Goal: Use online tool/utility: Utilize a website feature to perform a specific function

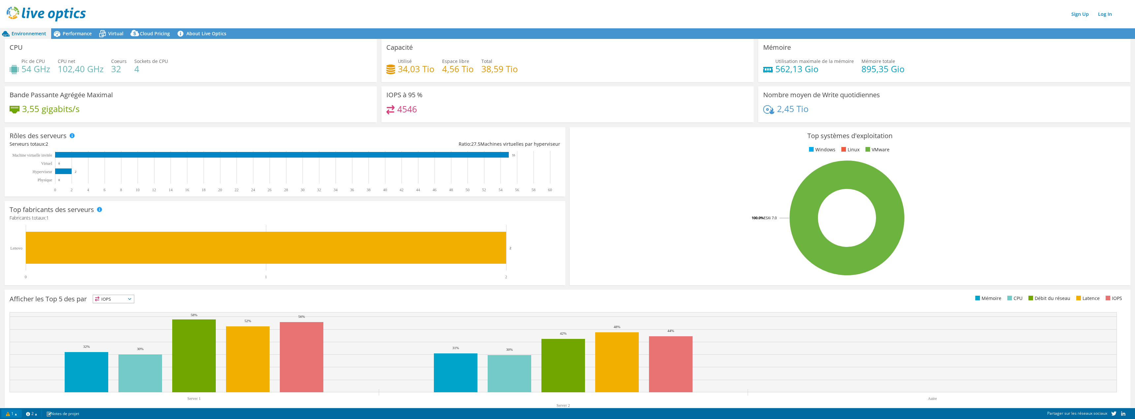
click at [16, 415] on link "1" at bounding box center [11, 414] width 20 height 8
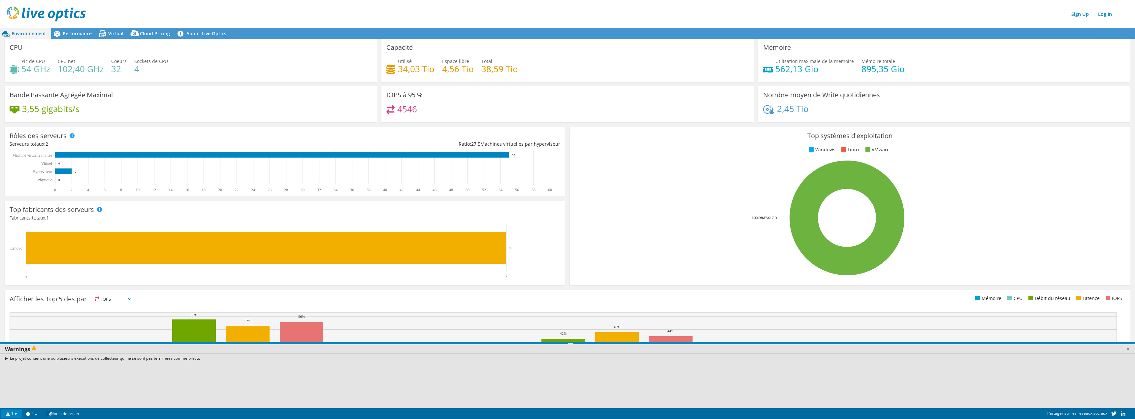
click at [17, 415] on link "1" at bounding box center [11, 414] width 20 height 8
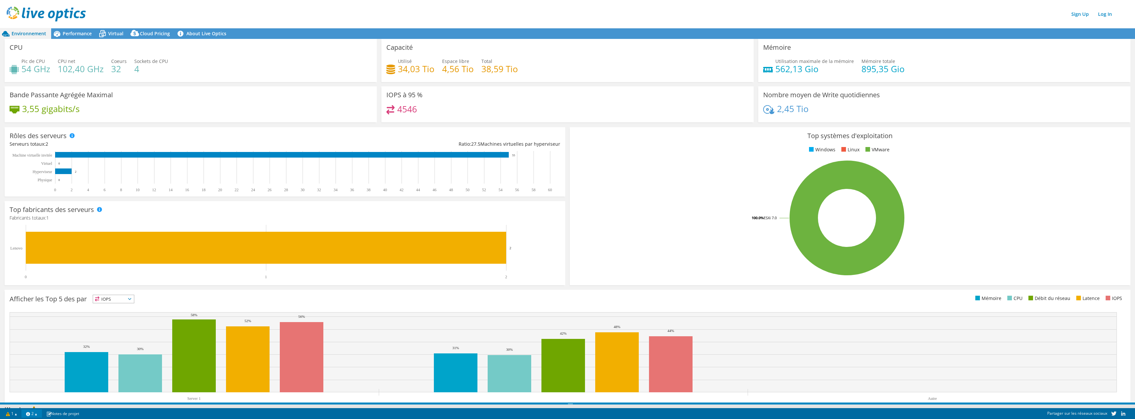
click at [38, 413] on link "2" at bounding box center [31, 414] width 20 height 8
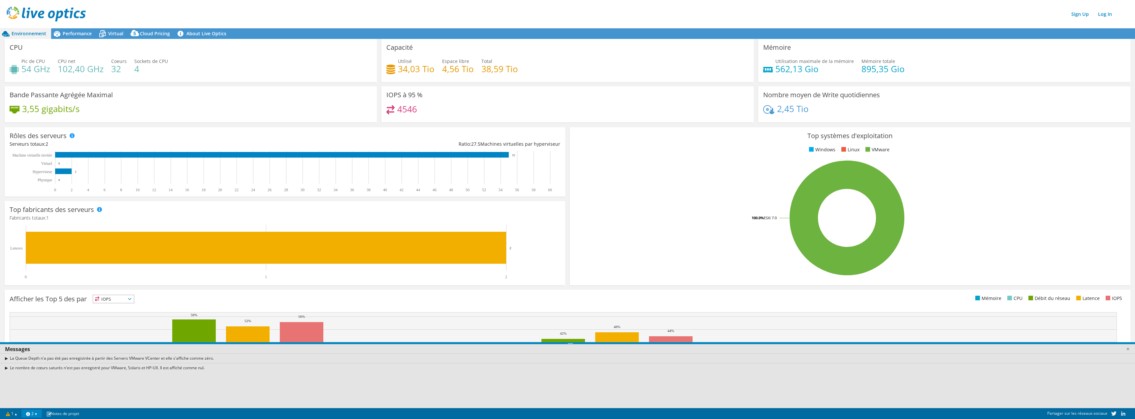
click at [38, 413] on link "2" at bounding box center [31, 414] width 20 height 8
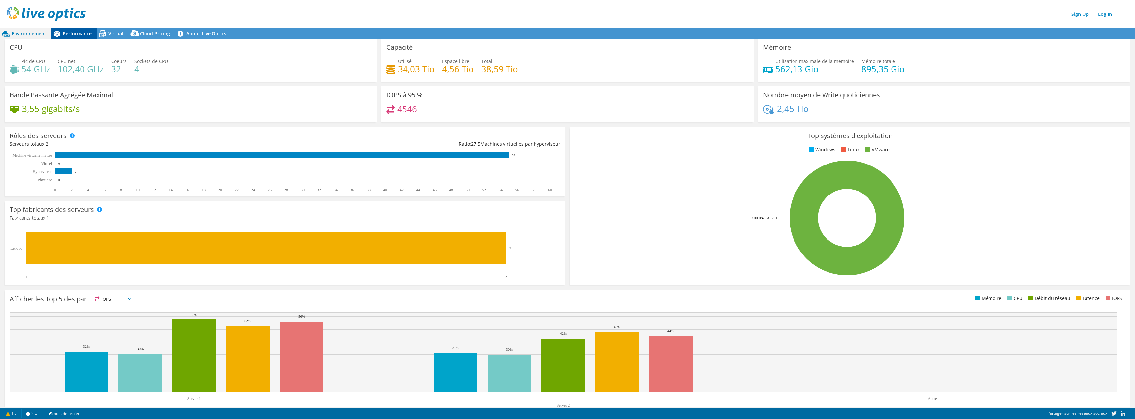
click at [76, 34] on span "Performance" at bounding box center [77, 33] width 29 height 6
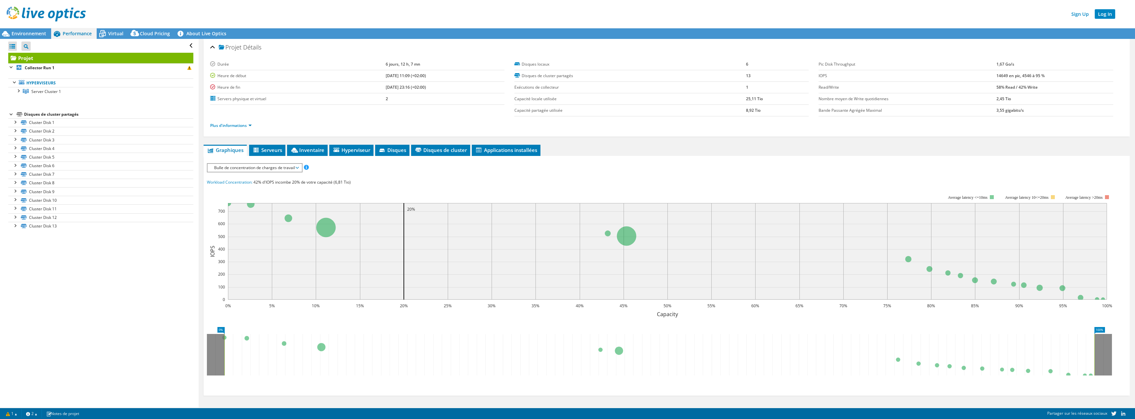
click at [1100, 16] on link "Log In" at bounding box center [1105, 14] width 20 height 10
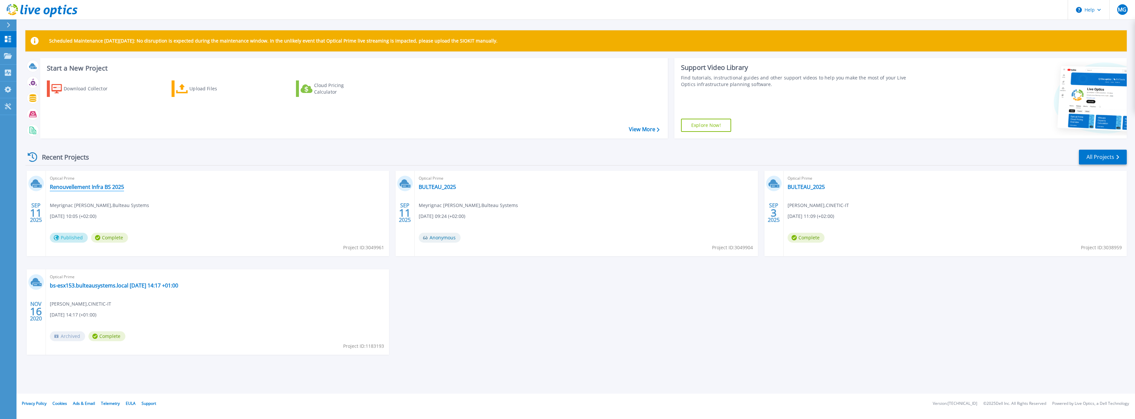
click at [70, 187] on link "Renouvellement Infra BS 2025" at bounding box center [87, 187] width 74 height 7
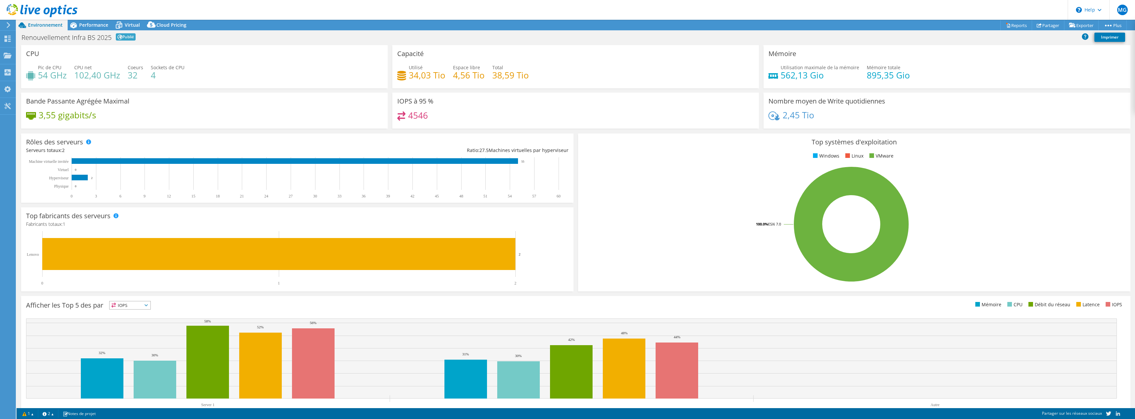
select select "EULondon"
select select "EUR"
click at [1066, 37] on link "vSAN ReadyNode Sizer" at bounding box center [1064, 37] width 63 height 14
